Goal: Check status: Check status

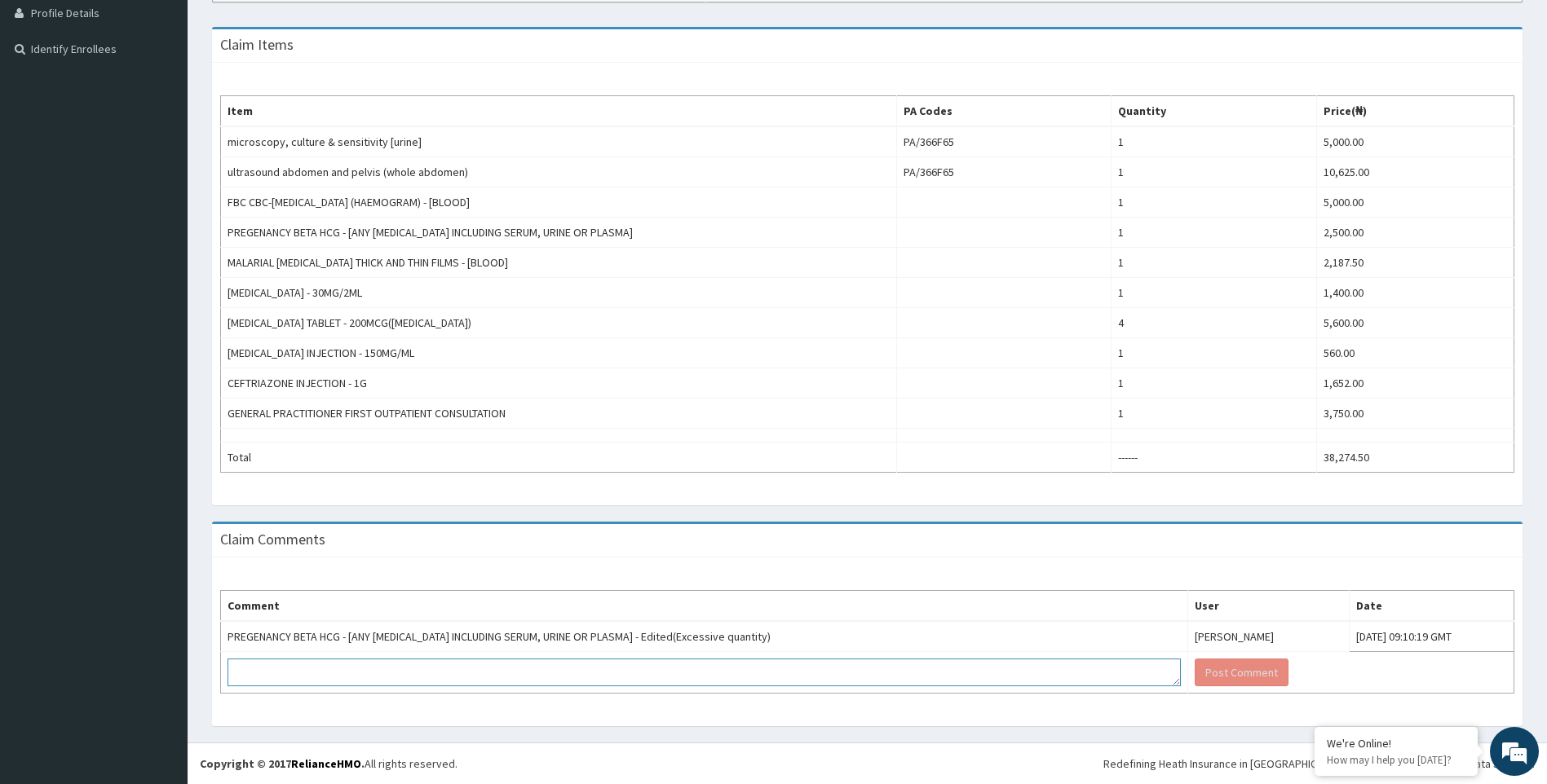
click at [426, 660] on textarea at bounding box center [703, 672] width 953 height 27
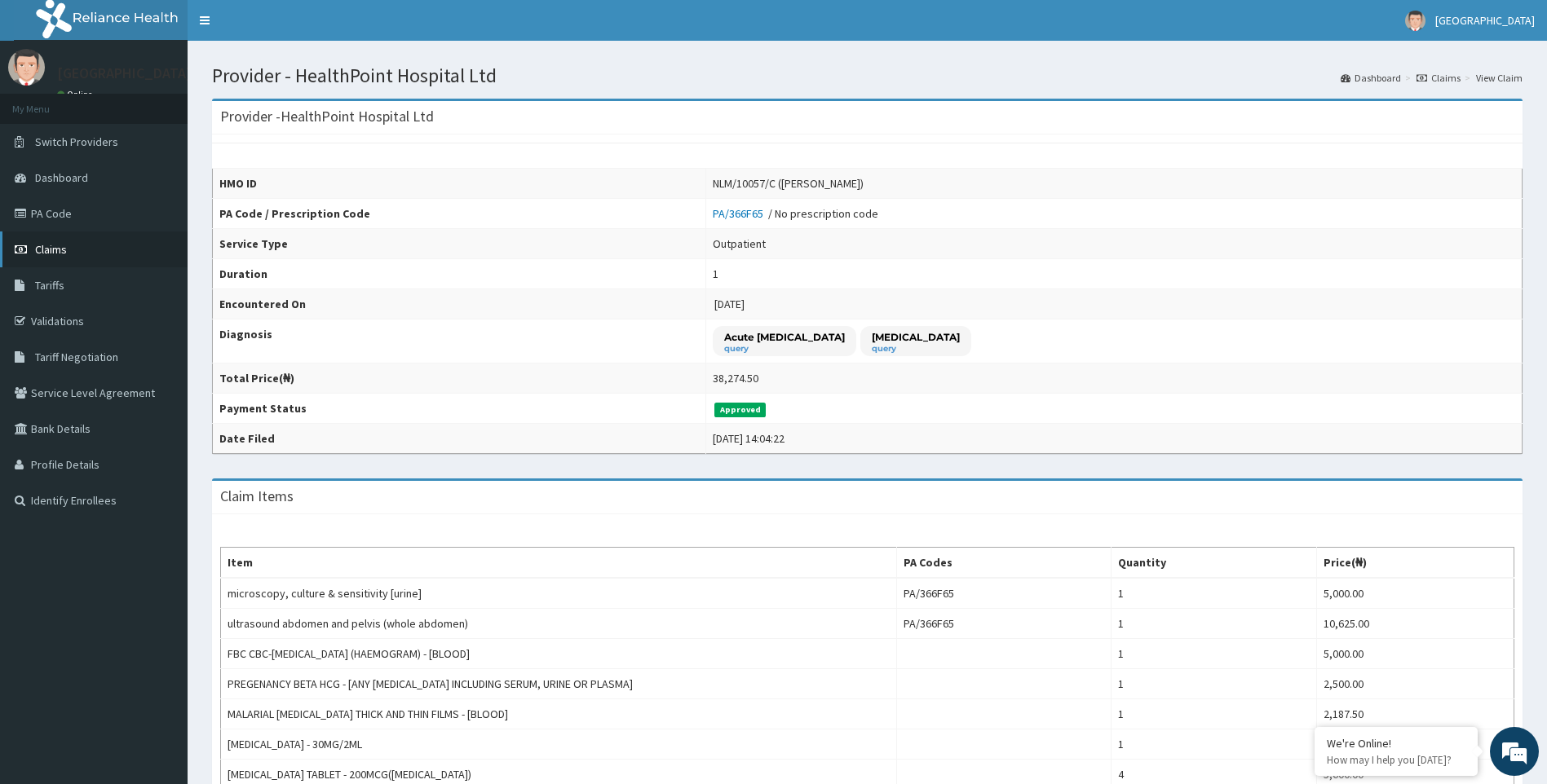
click at [39, 247] on span "Claims" at bounding box center [50, 250] width 32 height 15
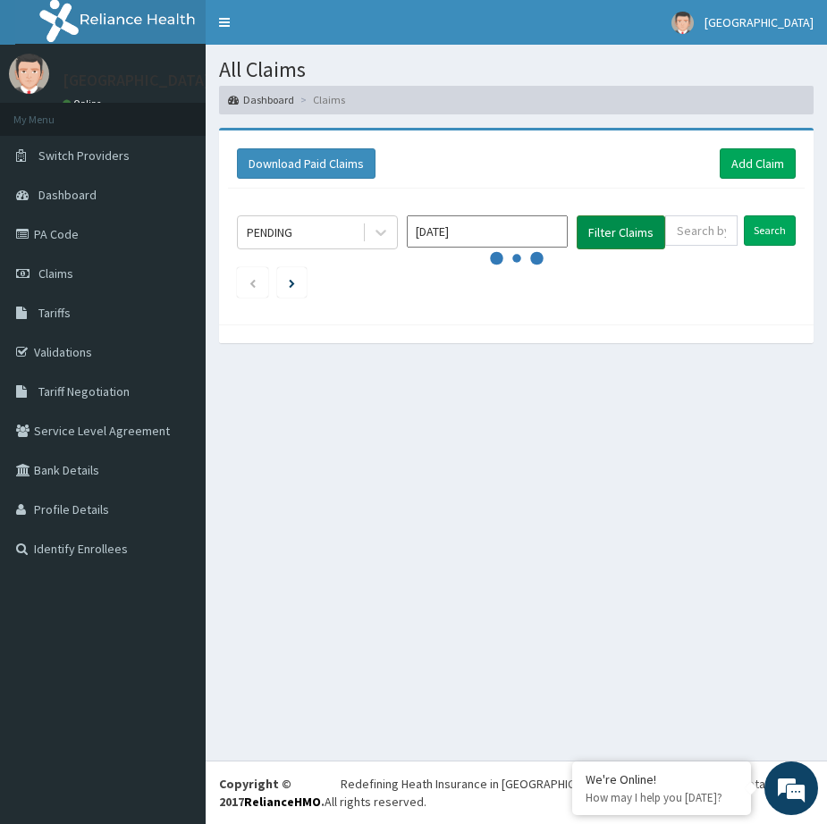
click at [630, 221] on button "Filter Claims" at bounding box center [621, 232] width 89 height 34
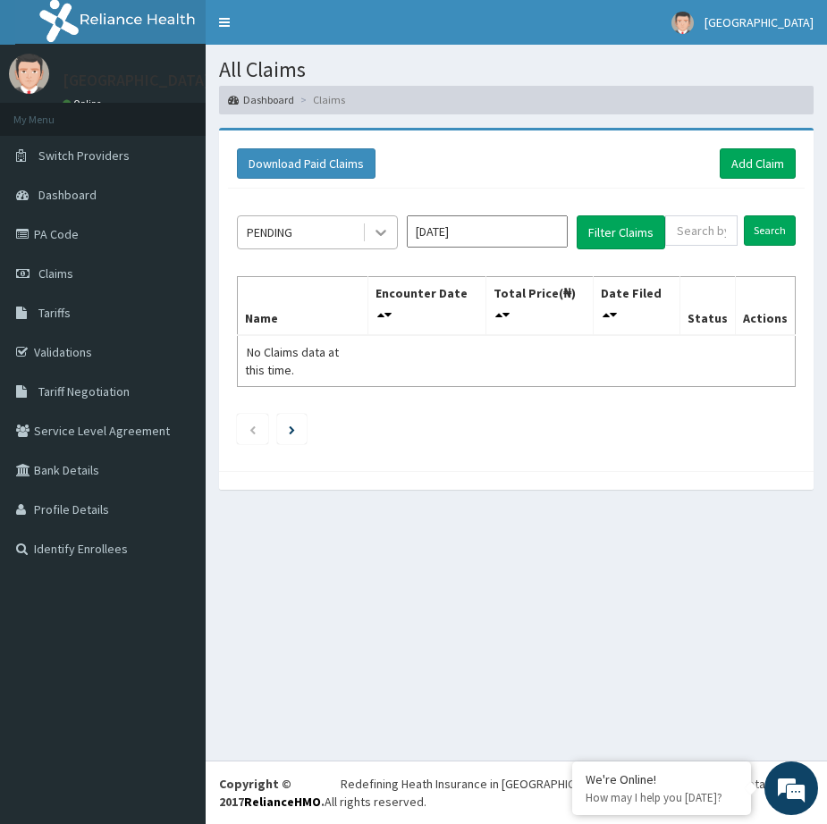
click at [384, 234] on icon at bounding box center [381, 232] width 18 height 18
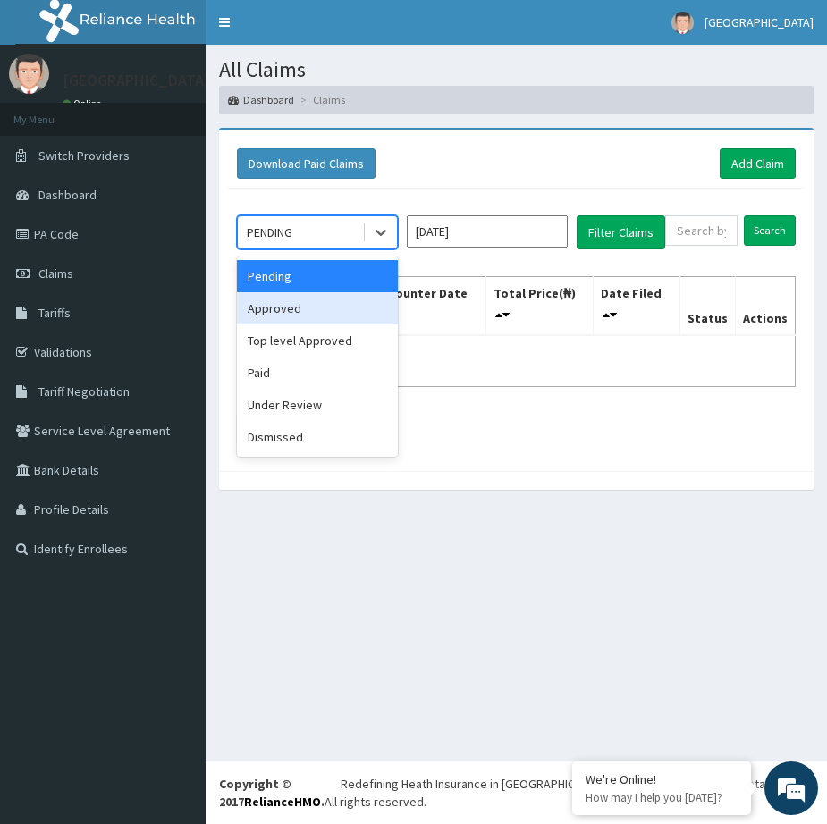
click at [291, 308] on div "Approved" at bounding box center [317, 308] width 161 height 32
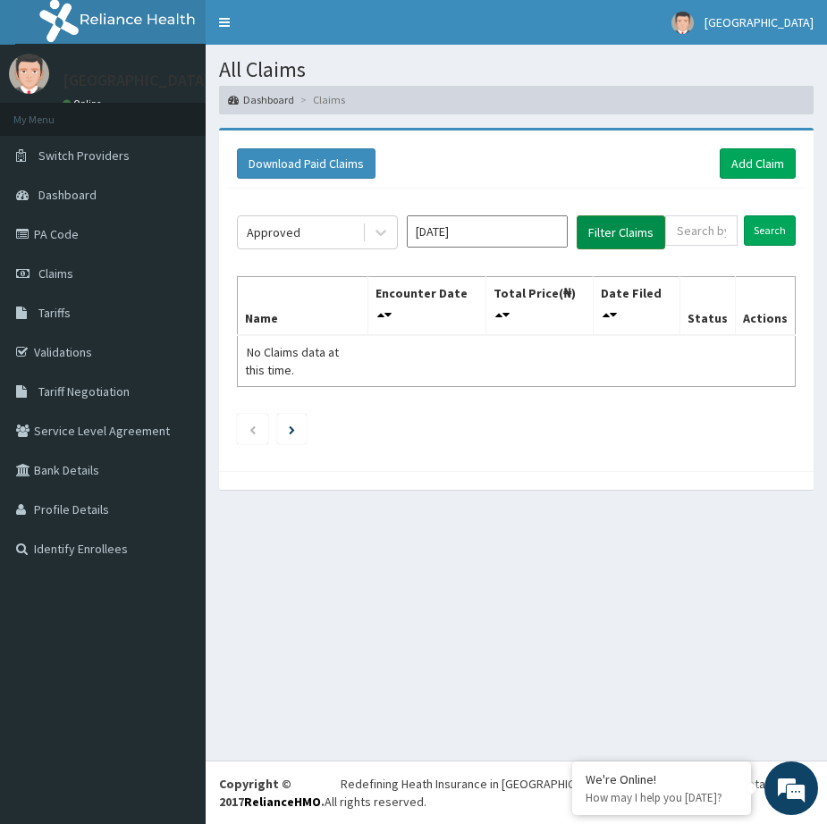
click at [608, 222] on button "Filter Claims" at bounding box center [621, 232] width 89 height 34
